Goal: Transaction & Acquisition: Purchase product/service

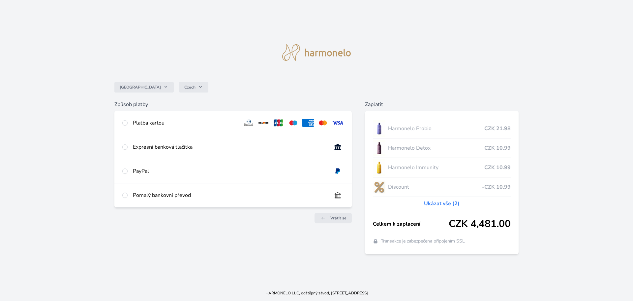
click at [133, 116] on div "Platba kartou" at bounding box center [233, 123] width 238 height 24
radio input "true"
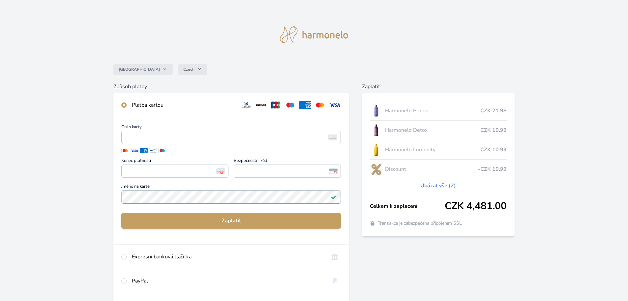
click at [211, 145] on div "Číslo karty <p>Your browser does not support iframes.</p> Konec platnosti <p>Yo…" at bounding box center [231, 152] width 220 height 54
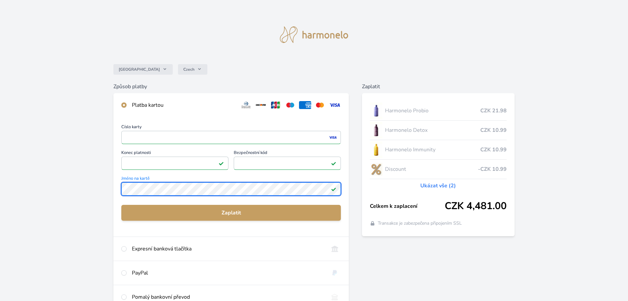
click at [83, 195] on div "Česko Czech Způsob platby Platba kartou Číslo karty <p>Your browser does not su…" at bounding box center [314, 171] width 628 height 343
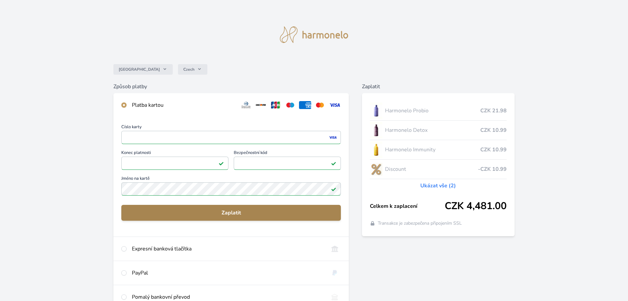
click at [237, 211] on span "Zaplatit" at bounding box center [231, 212] width 209 height 8
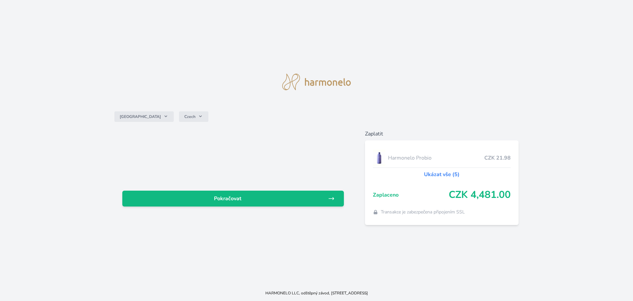
click at [452, 170] on link "Ukázat vše (5)" at bounding box center [442, 174] width 36 height 8
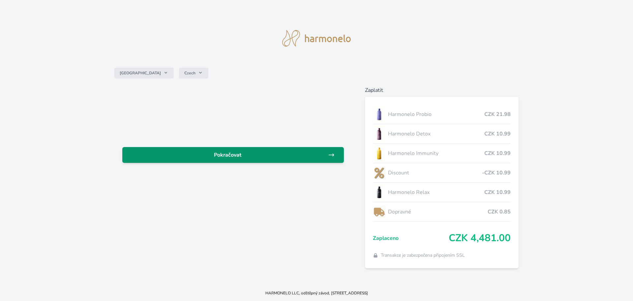
click at [270, 159] on link "Pokračovat" at bounding box center [233, 155] width 222 height 16
